Goal: Task Accomplishment & Management: Manage account settings

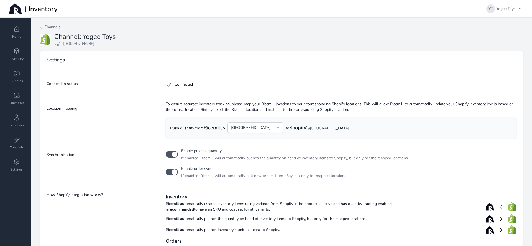
select select "12"
click at [19, 53] on icon at bounding box center [16, 51] width 7 height 7
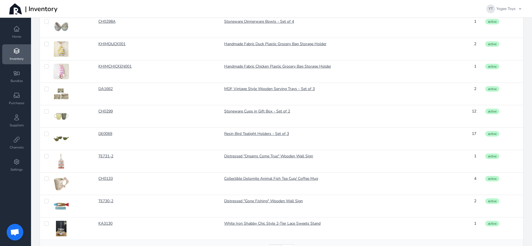
scroll to position [422, 0]
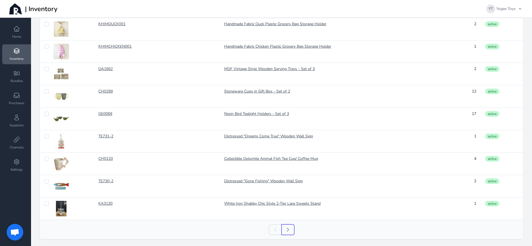
click at [285, 230] on icon at bounding box center [288, 230] width 6 height 6
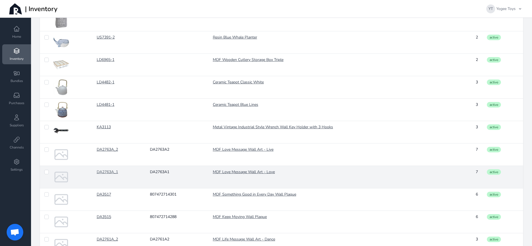
scroll to position [422, 0]
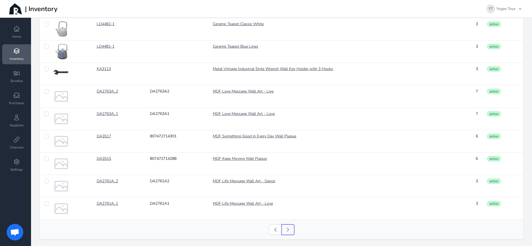
click at [287, 229] on icon at bounding box center [288, 230] width 6 height 6
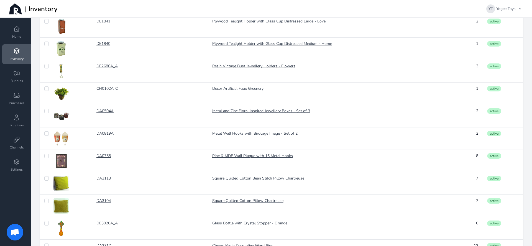
scroll to position [422, 0]
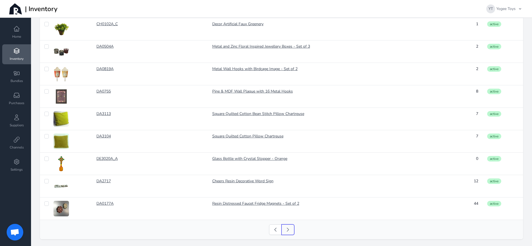
click at [286, 228] on icon at bounding box center [288, 230] width 6 height 6
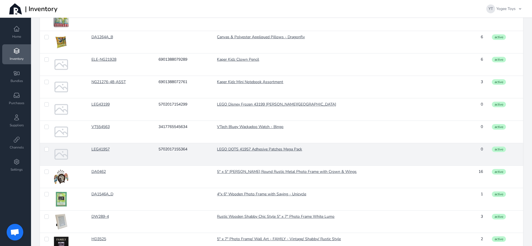
scroll to position [422, 0]
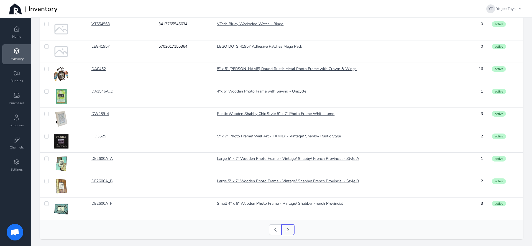
click at [288, 228] on link "Next" at bounding box center [288, 229] width 13 height 11
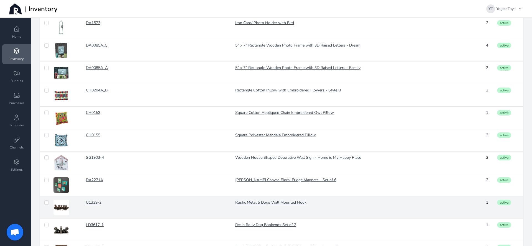
scroll to position [422, 0]
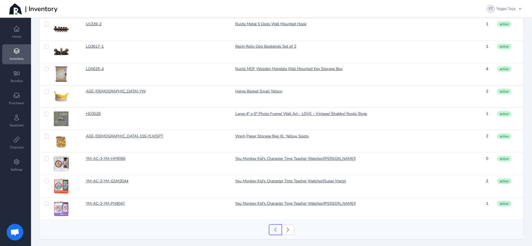
click at [272, 233] on link "Previous" at bounding box center [275, 229] width 13 height 11
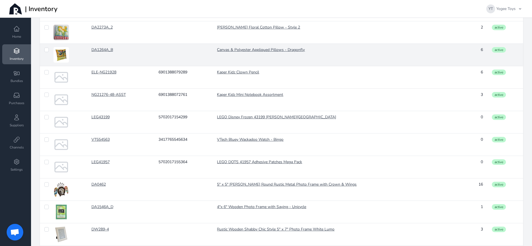
scroll to position [422, 0]
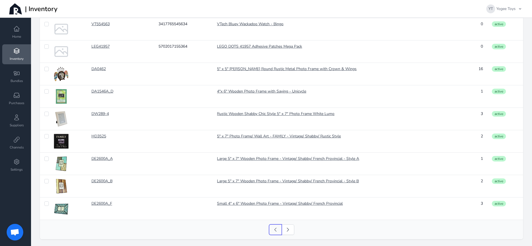
click at [273, 231] on icon at bounding box center [276, 230] width 6 height 6
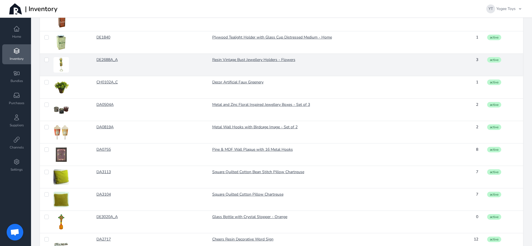
scroll to position [422, 0]
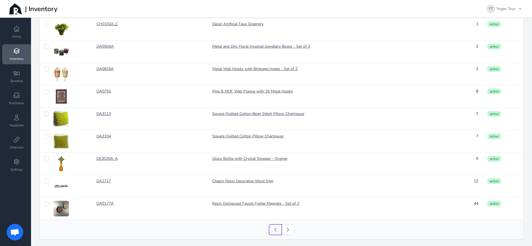
click at [269, 229] on link "Previous" at bounding box center [275, 229] width 13 height 11
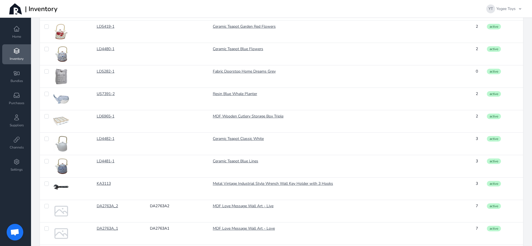
scroll to position [422, 0]
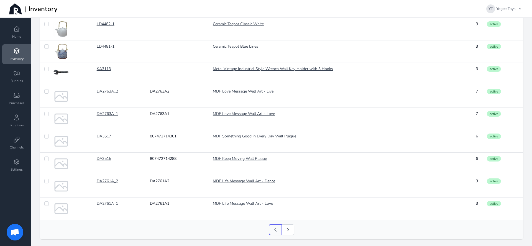
click at [269, 232] on link "Previous" at bounding box center [275, 229] width 13 height 11
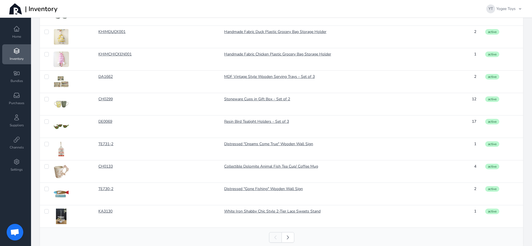
scroll to position [422, 0]
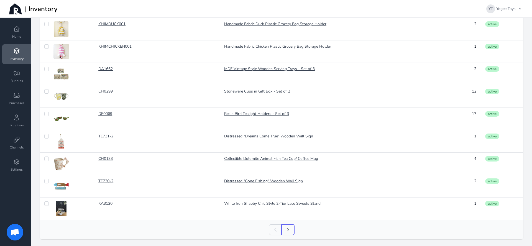
click at [285, 233] on link "Next" at bounding box center [288, 229] width 13 height 11
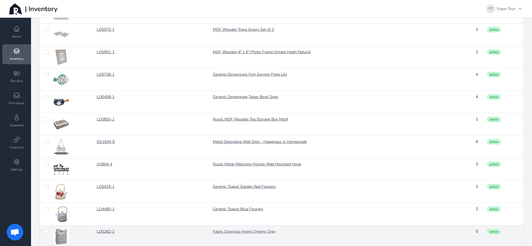
scroll to position [223, 0]
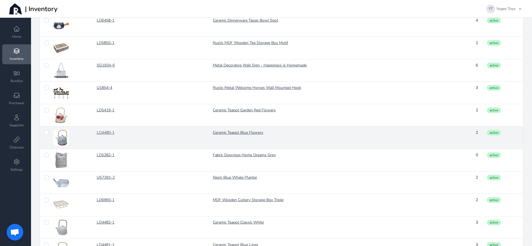
click at [113, 132] on link "LD4480-1" at bounding box center [119, 133] width 45 height 6
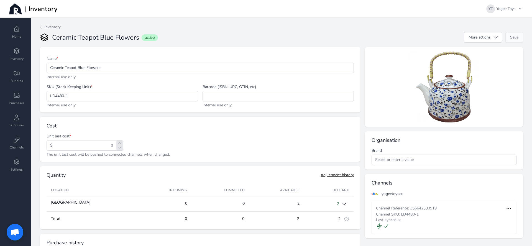
scroll to position [70, 0]
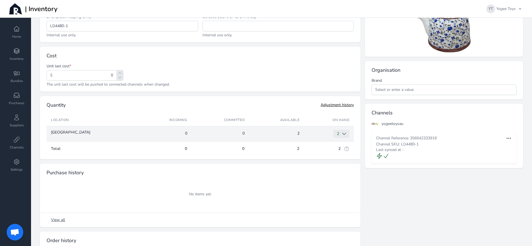
click at [341, 134] on icon "button" at bounding box center [344, 134] width 6 height 6
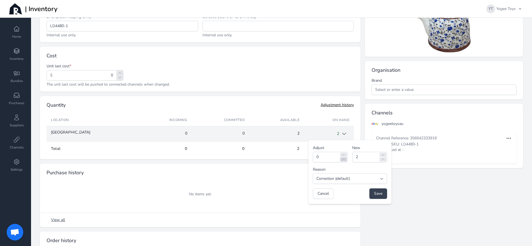
click at [340, 161] on div at bounding box center [343, 159] width 7 height 4
type input "-1"
type input "1"
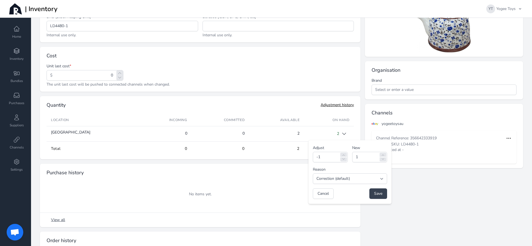
drag, startPoint x: 367, startPoint y: 194, endPoint x: 342, endPoint y: 177, distance: 30.1
click at [374, 194] on span "Save" at bounding box center [378, 194] width 8 height 6
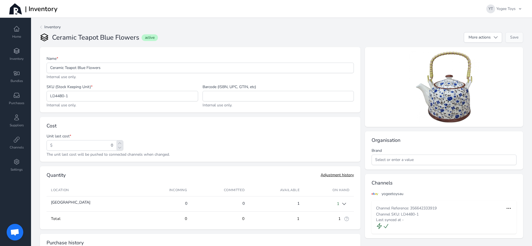
click at [42, 28] on icon at bounding box center [41, 27] width 4 height 4
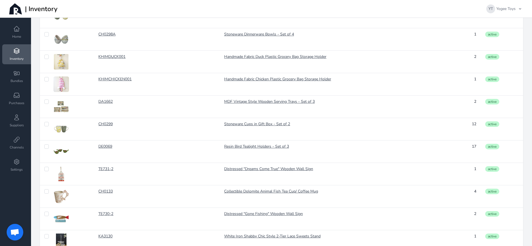
scroll to position [422, 0]
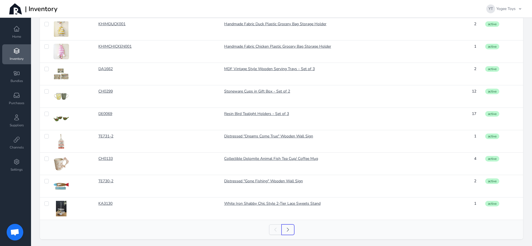
click at [286, 230] on icon at bounding box center [288, 230] width 6 height 6
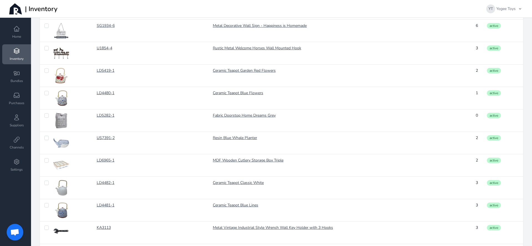
scroll to position [229, 0]
